Goal: Navigation & Orientation: Find specific page/section

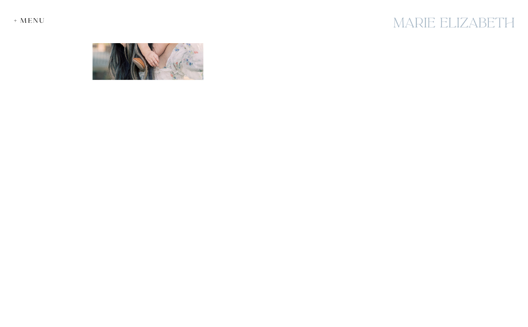
scroll to position [1513, 0]
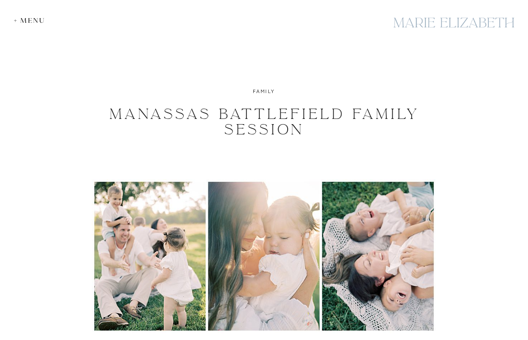
click at [22, 20] on div "+ Menu" at bounding box center [32, 20] width 36 height 8
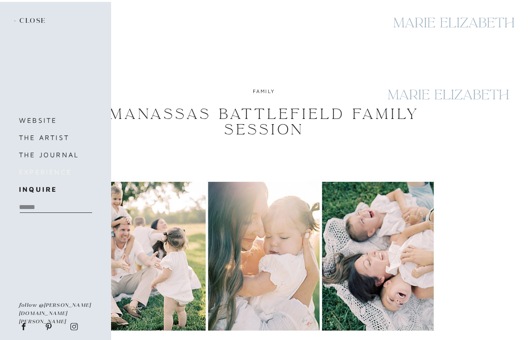
click at [37, 172] on h3 "experience" at bounding box center [60, 172] width 83 height 12
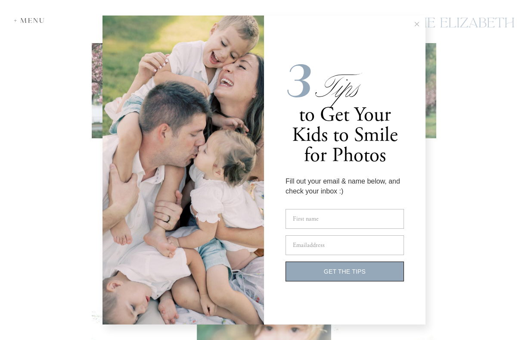
scroll to position [1128, 0]
click at [417, 25] on icon at bounding box center [417, 24] width 4 height 4
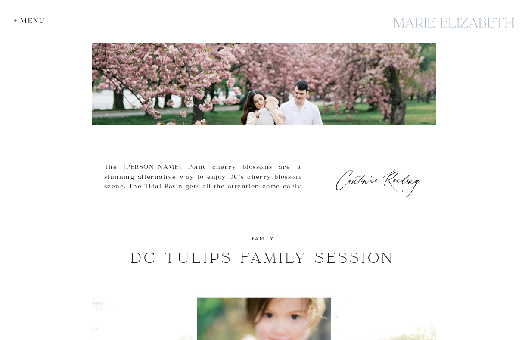
scroll to position [1146, 0]
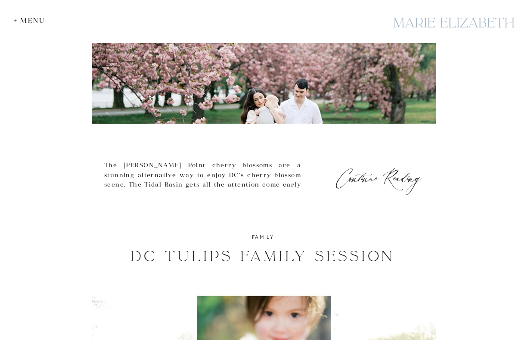
click at [328, 91] on img at bounding box center [264, 31] width 345 height 185
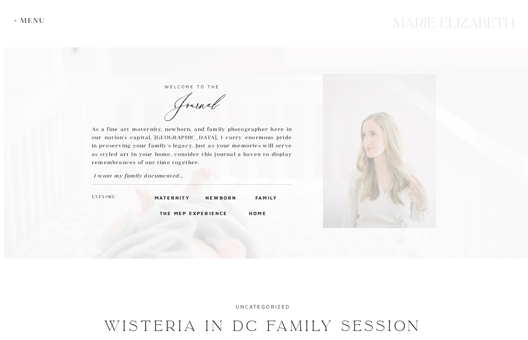
scroll to position [1146, 0]
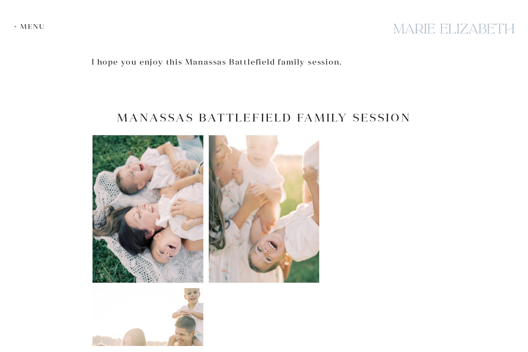
scroll to position [551, 0]
